Goal: Transaction & Acquisition: Purchase product/service

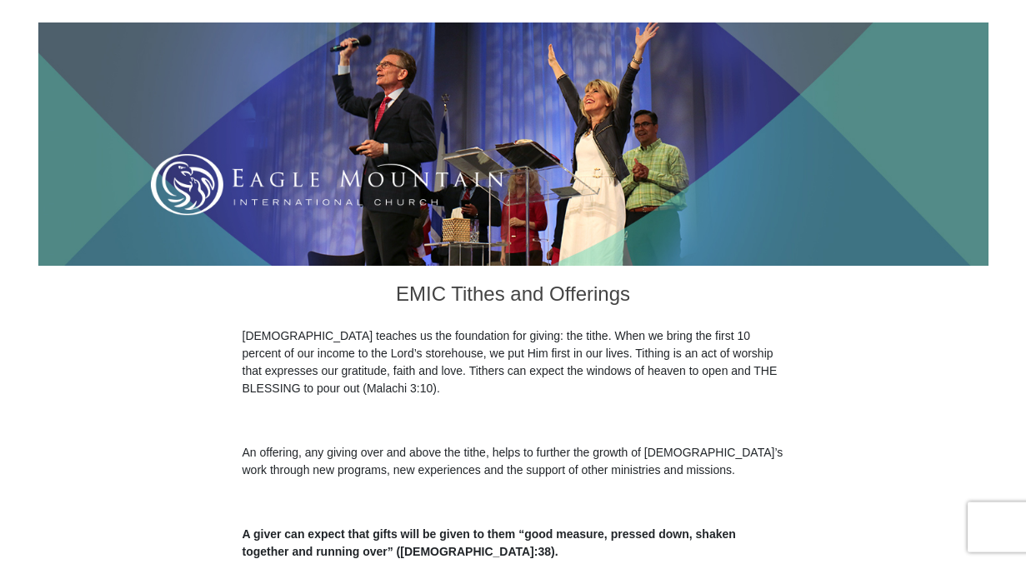
scroll to position [454, 0]
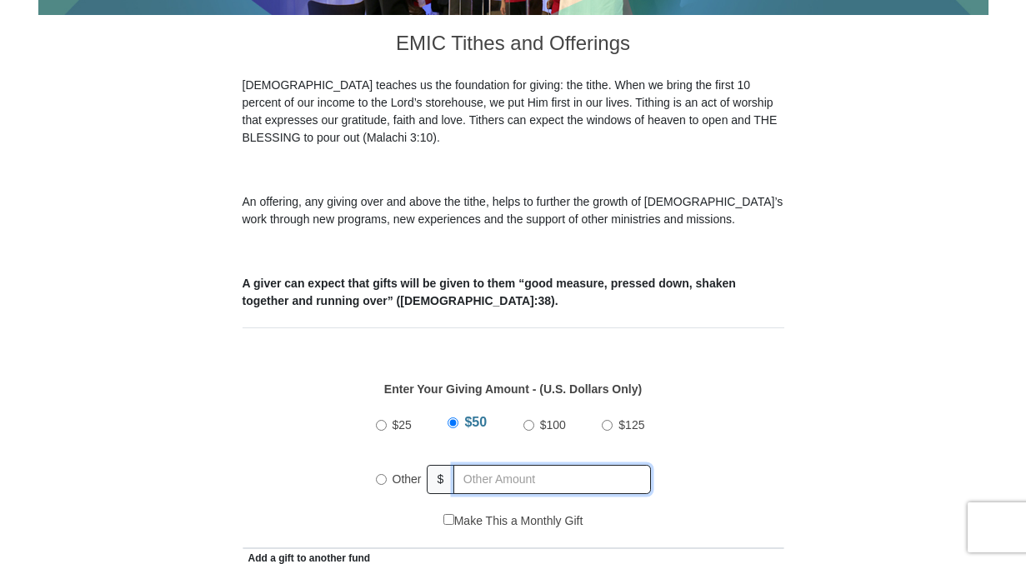
click at [531, 465] on input "text" at bounding box center [552, 479] width 197 height 29
radio input "true"
click at [525, 420] on input "$100" at bounding box center [528, 425] width 11 height 11
radio input "true"
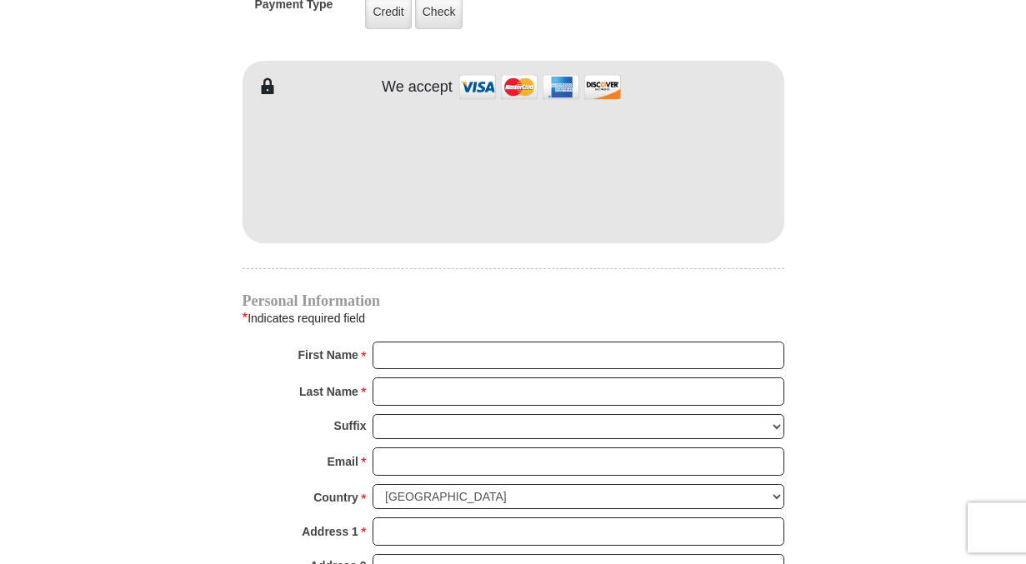
scroll to position [1474, 0]
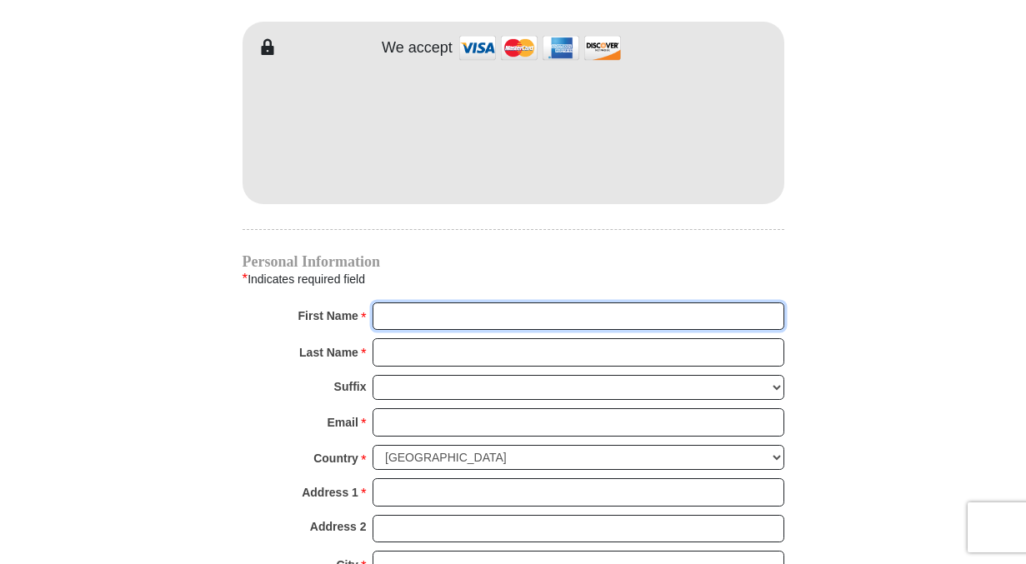
click at [392, 303] on input "First Name *" at bounding box center [579, 317] width 412 height 28
type input "[PERSON_NAME]"
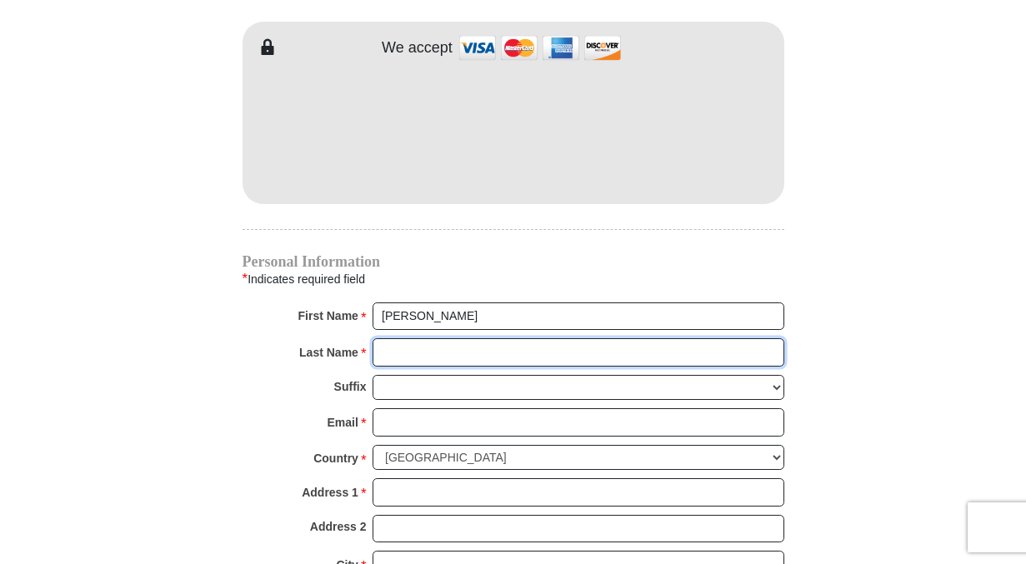
click at [394, 339] on input "Last Name *" at bounding box center [579, 353] width 412 height 28
type input "[PERSON_NAME]"
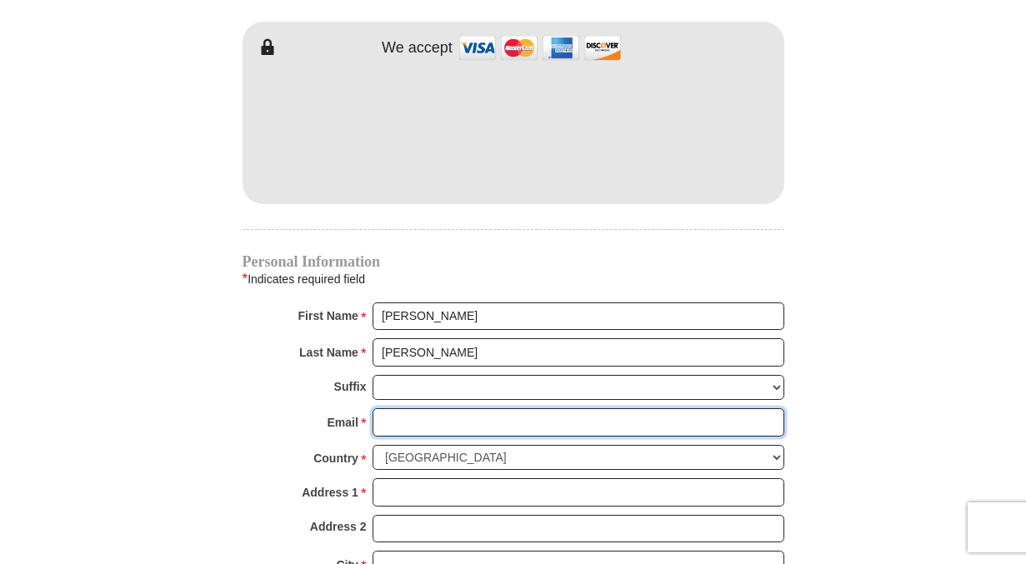
click at [396, 409] on input "Email *" at bounding box center [579, 423] width 412 height 28
type input "[EMAIL_ADDRESS][DOMAIN_NAME]"
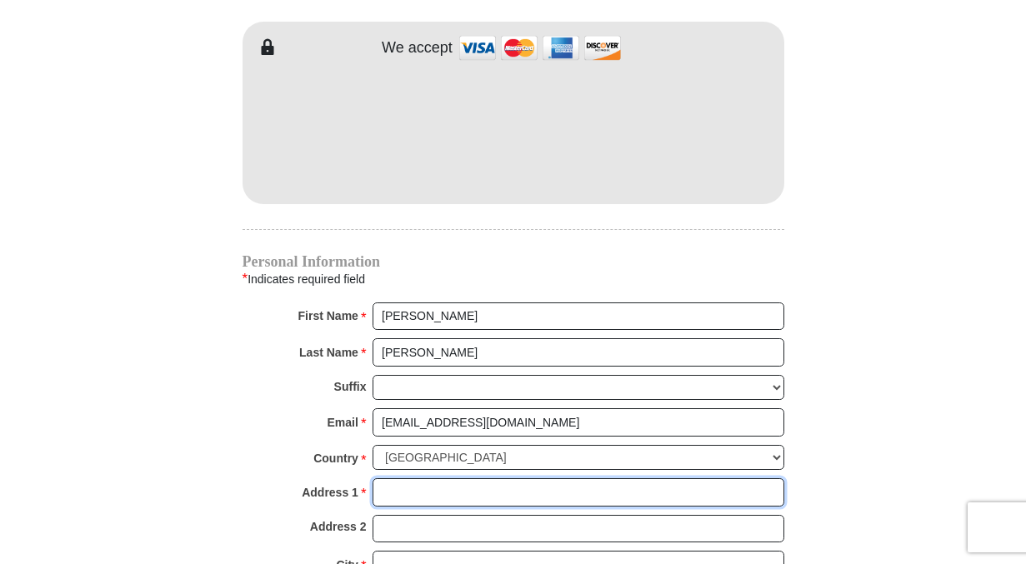
click at [387, 479] on input "Address 1 *" at bounding box center [579, 493] width 412 height 28
type input "[STREET_ADDRESS]"
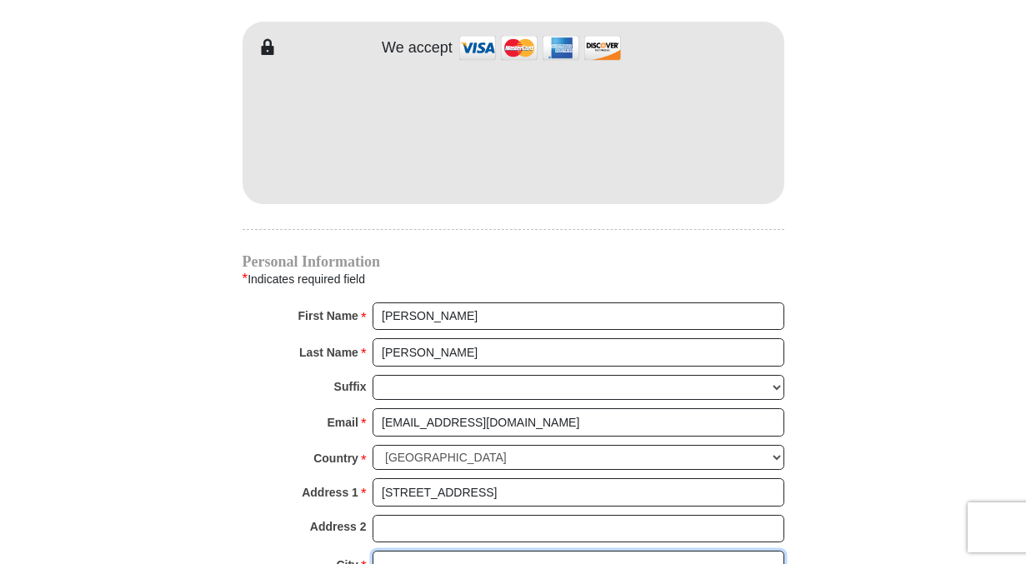
click at [384, 551] on input "City *" at bounding box center [579, 565] width 412 height 28
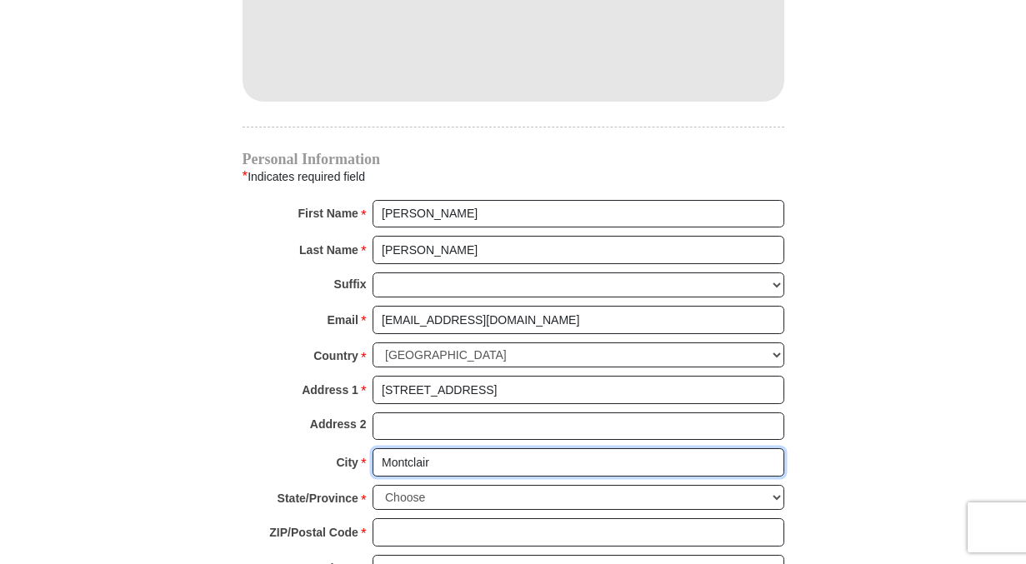
scroll to position [1701, 0]
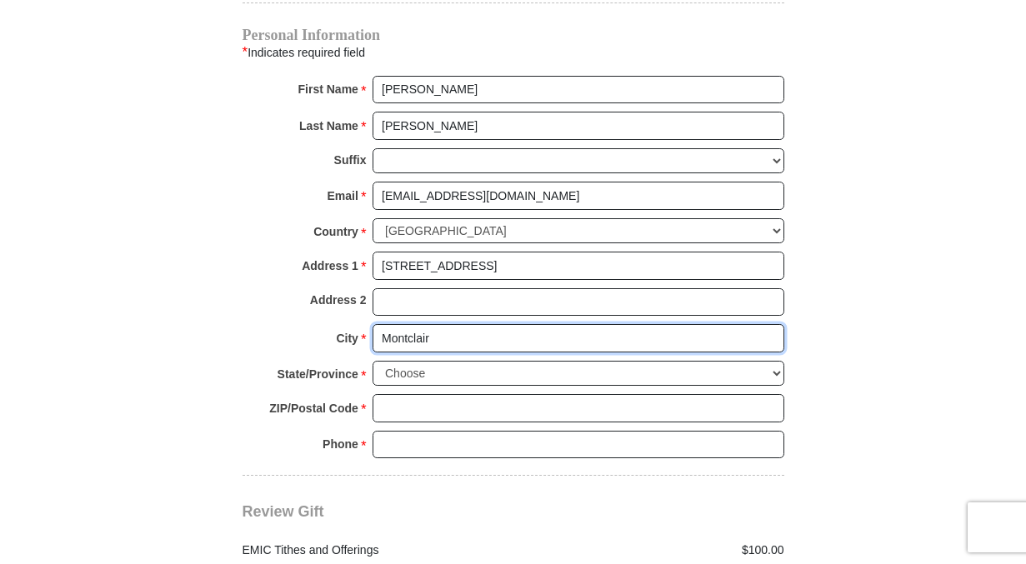
type input "Montclair"
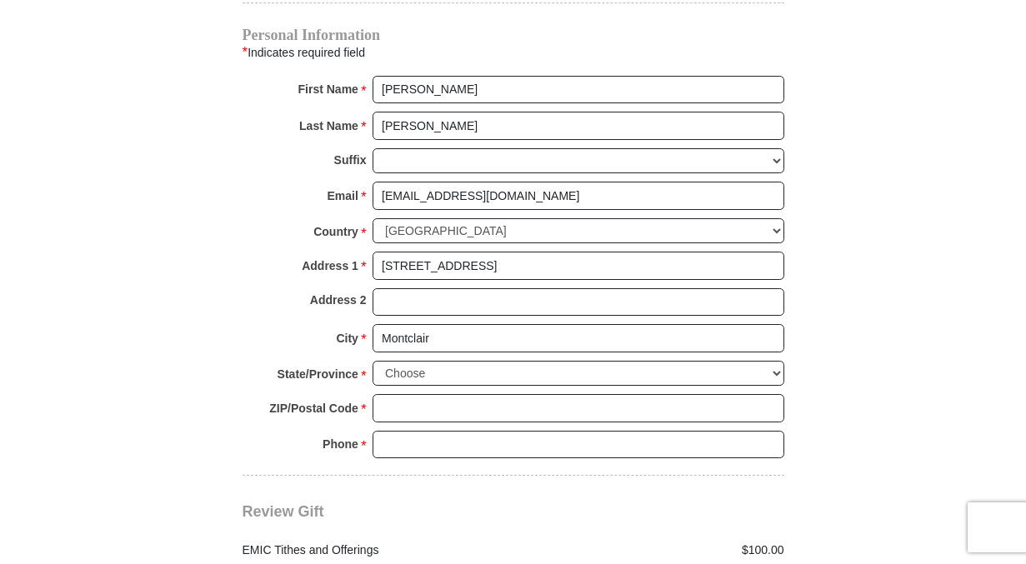
click at [424, 364] on div "State/Province * Choose [US_STATE] [US_STATE] [US_STATE] [US_STATE] [US_STATE] …" at bounding box center [514, 378] width 542 height 34
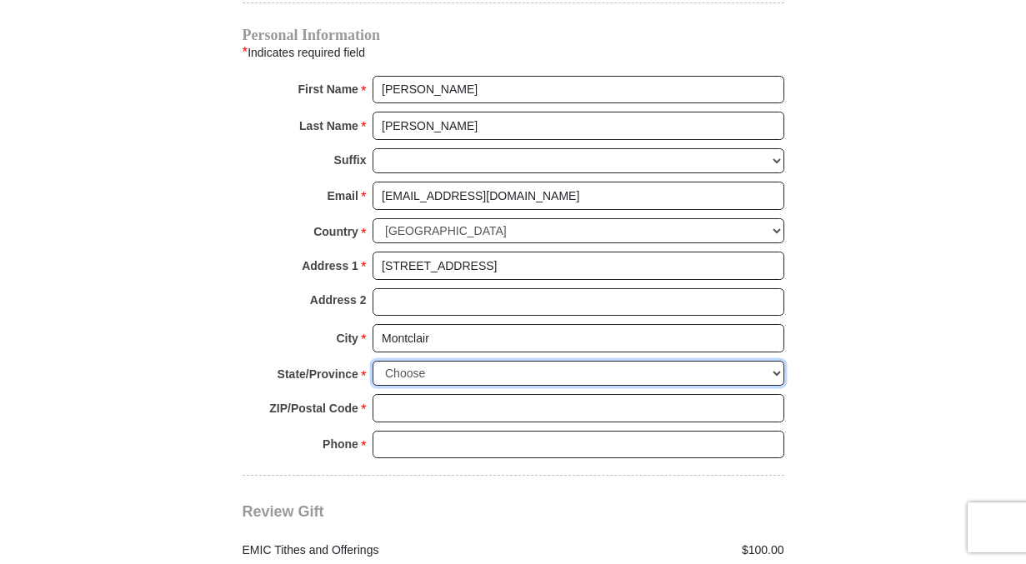
select select "VA"
click option "[US_STATE]" at bounding box center [0, 0] width 0 height 0
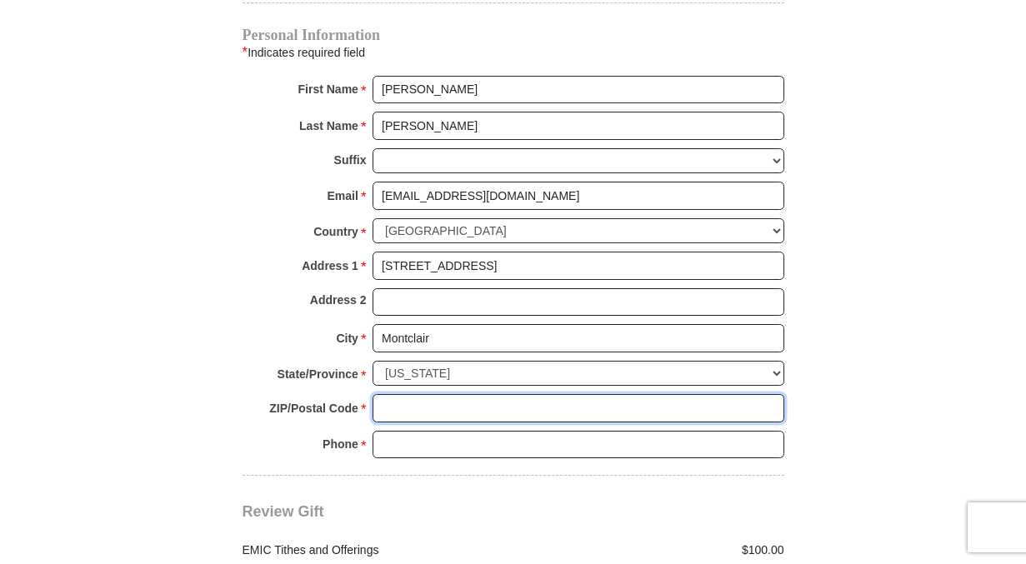
click at [379, 394] on input "ZIP/Postal Code *" at bounding box center [579, 408] width 412 height 28
type input "22025-1816"
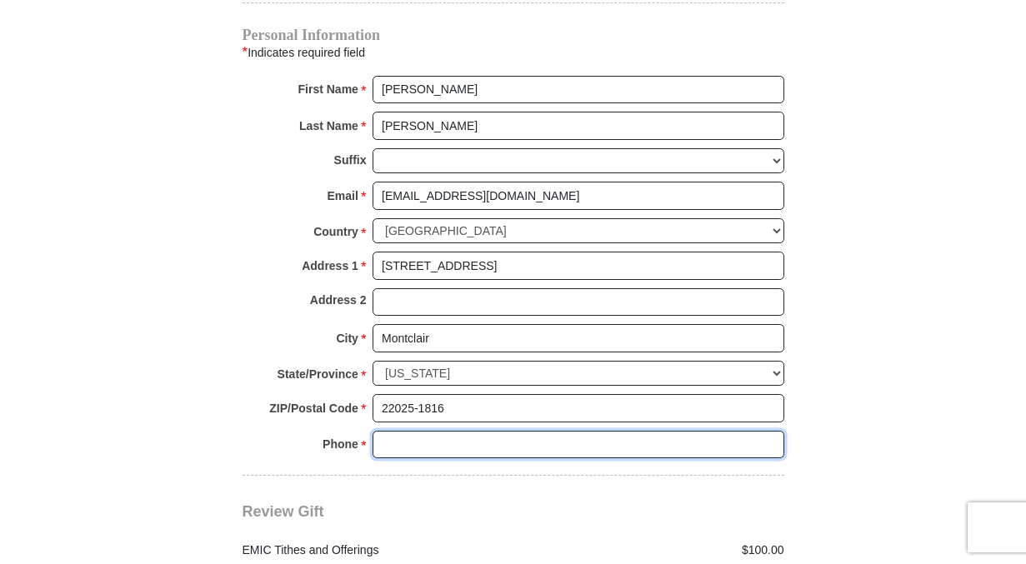
click at [382, 431] on input "Phone * *" at bounding box center [579, 445] width 412 height 28
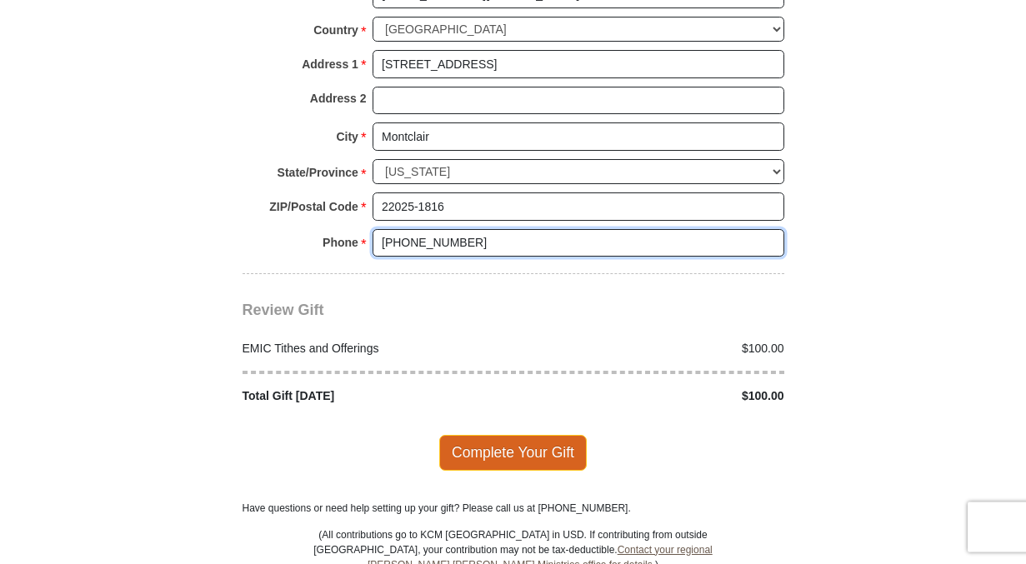
scroll to position [1928, 0]
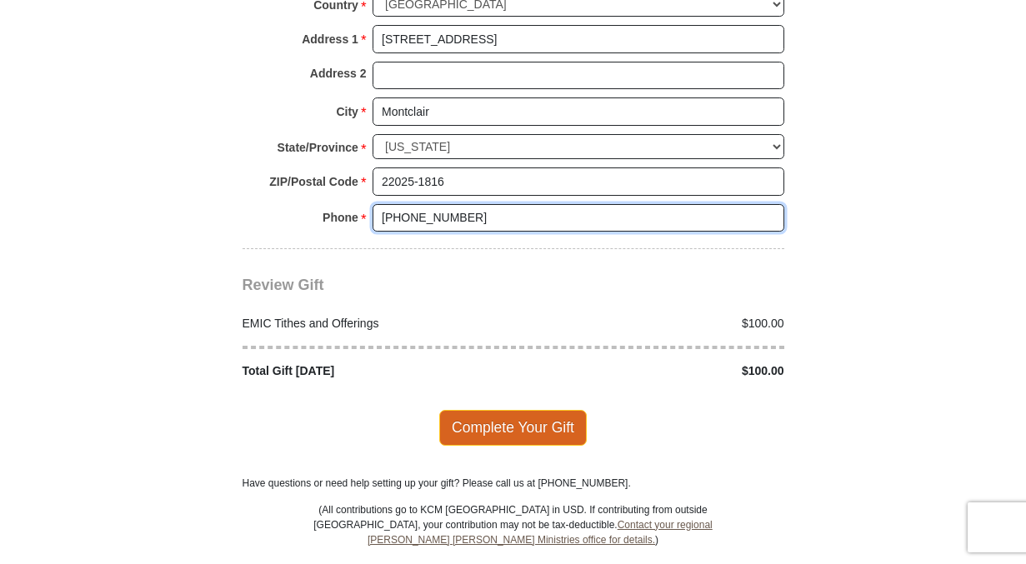
type input "[PHONE_NUMBER]"
click at [517, 410] on span "Complete Your Gift" at bounding box center [513, 427] width 148 height 35
